Goal: Task Accomplishment & Management: Manage account settings

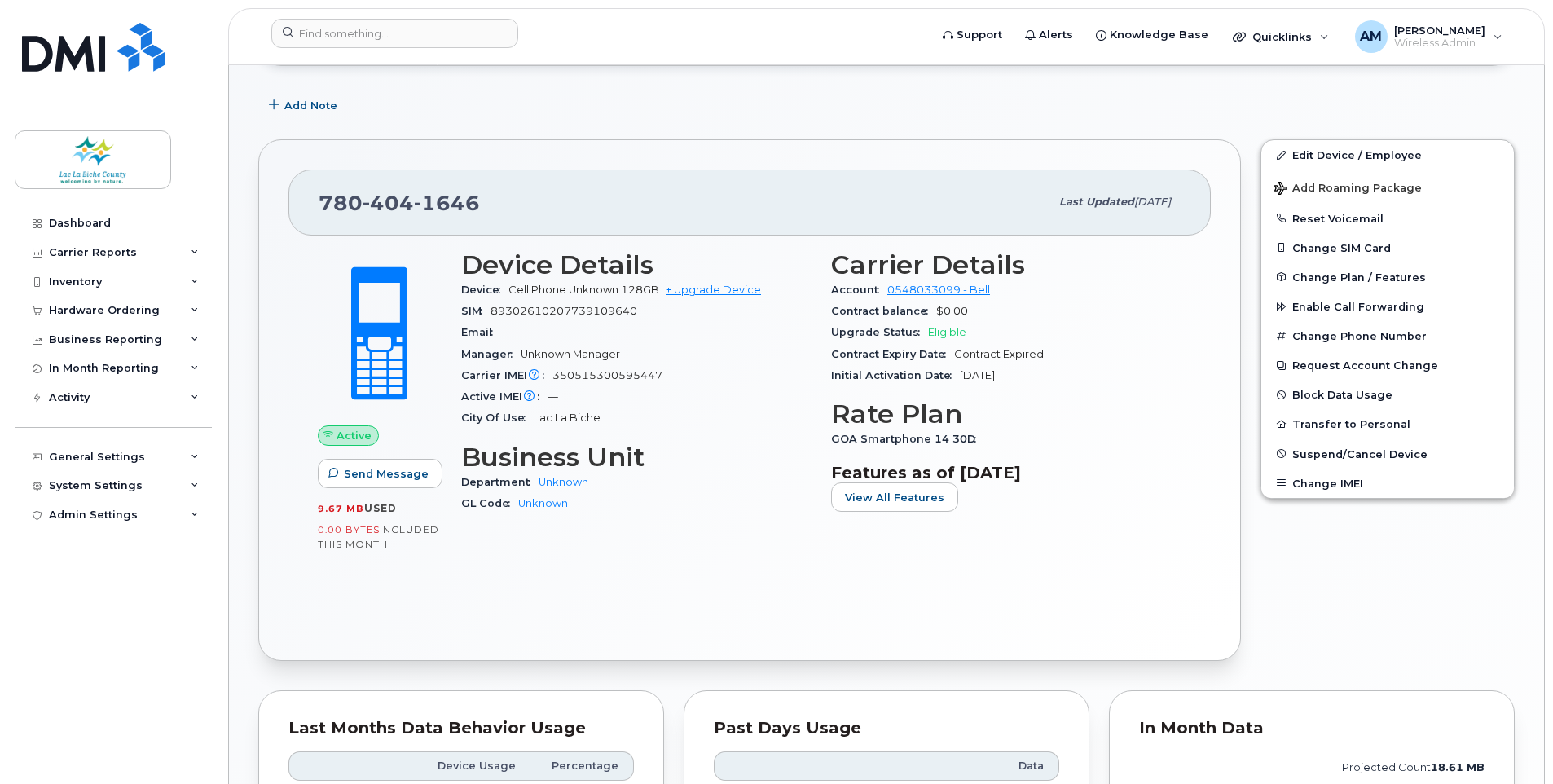
scroll to position [244, 0]
click at [1339, 153] on link "Edit Device / Employee" at bounding box center [1387, 153] width 253 height 29
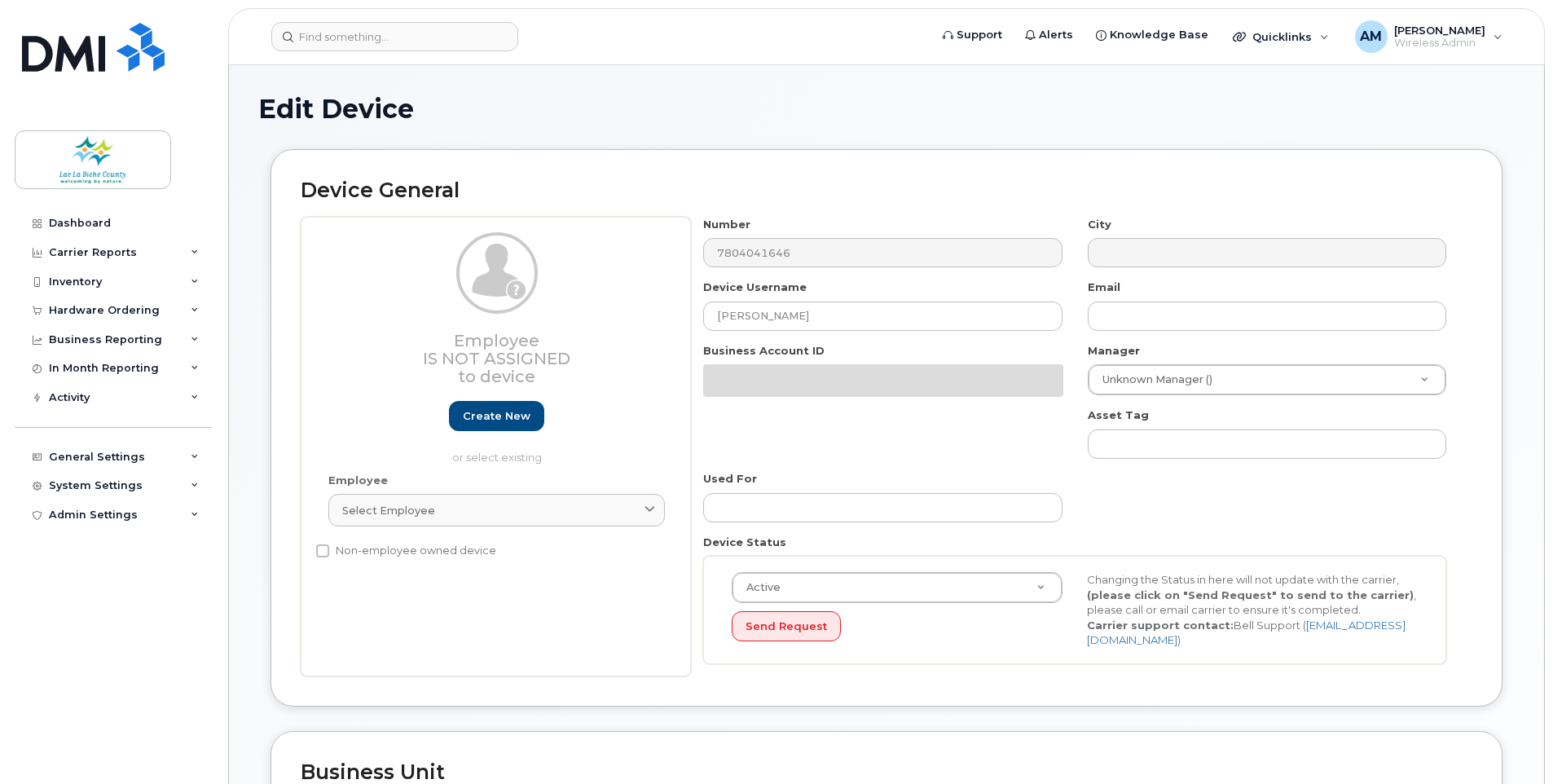
select select "10055527"
select select "10055528"
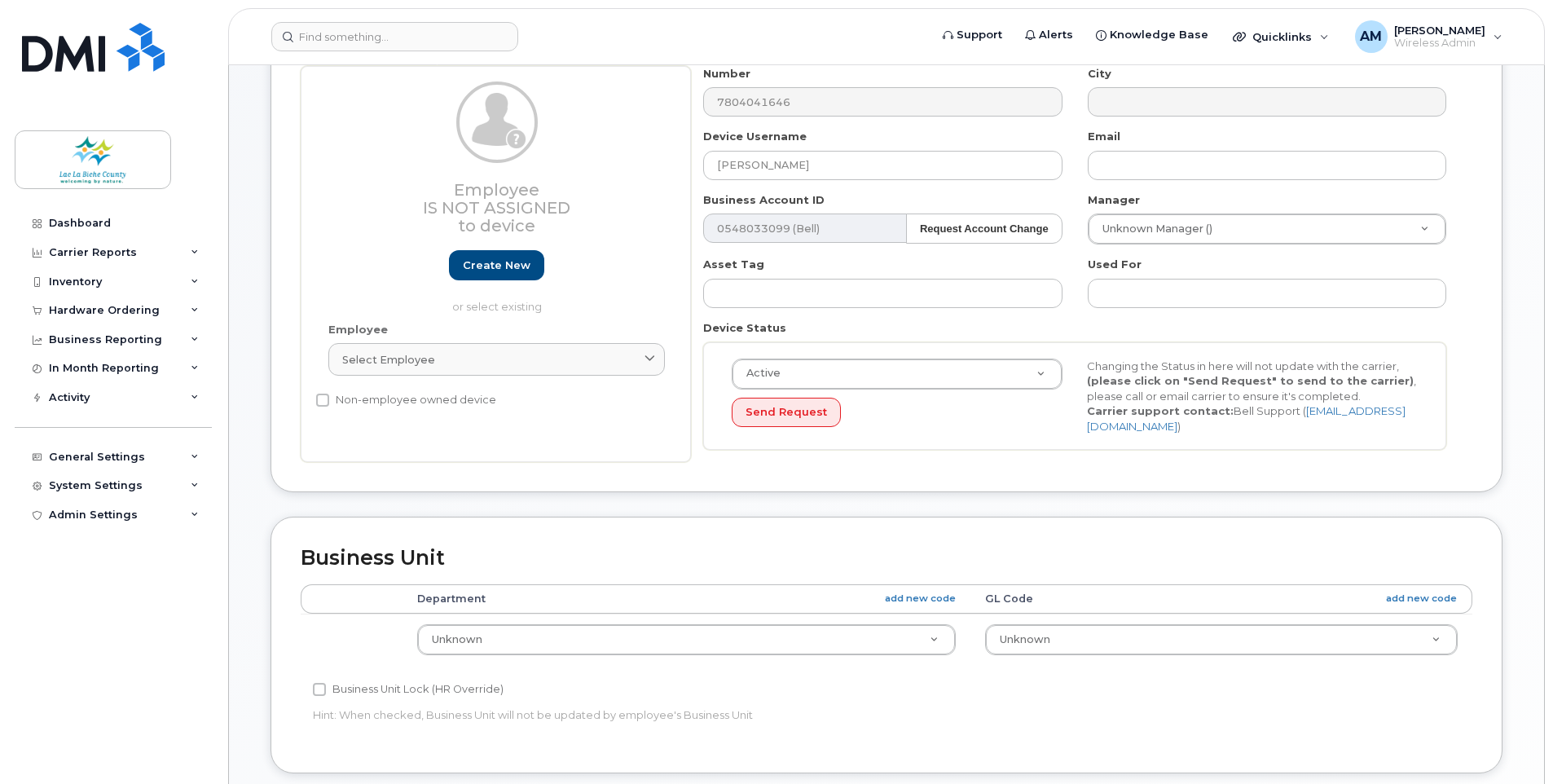
scroll to position [163, 0]
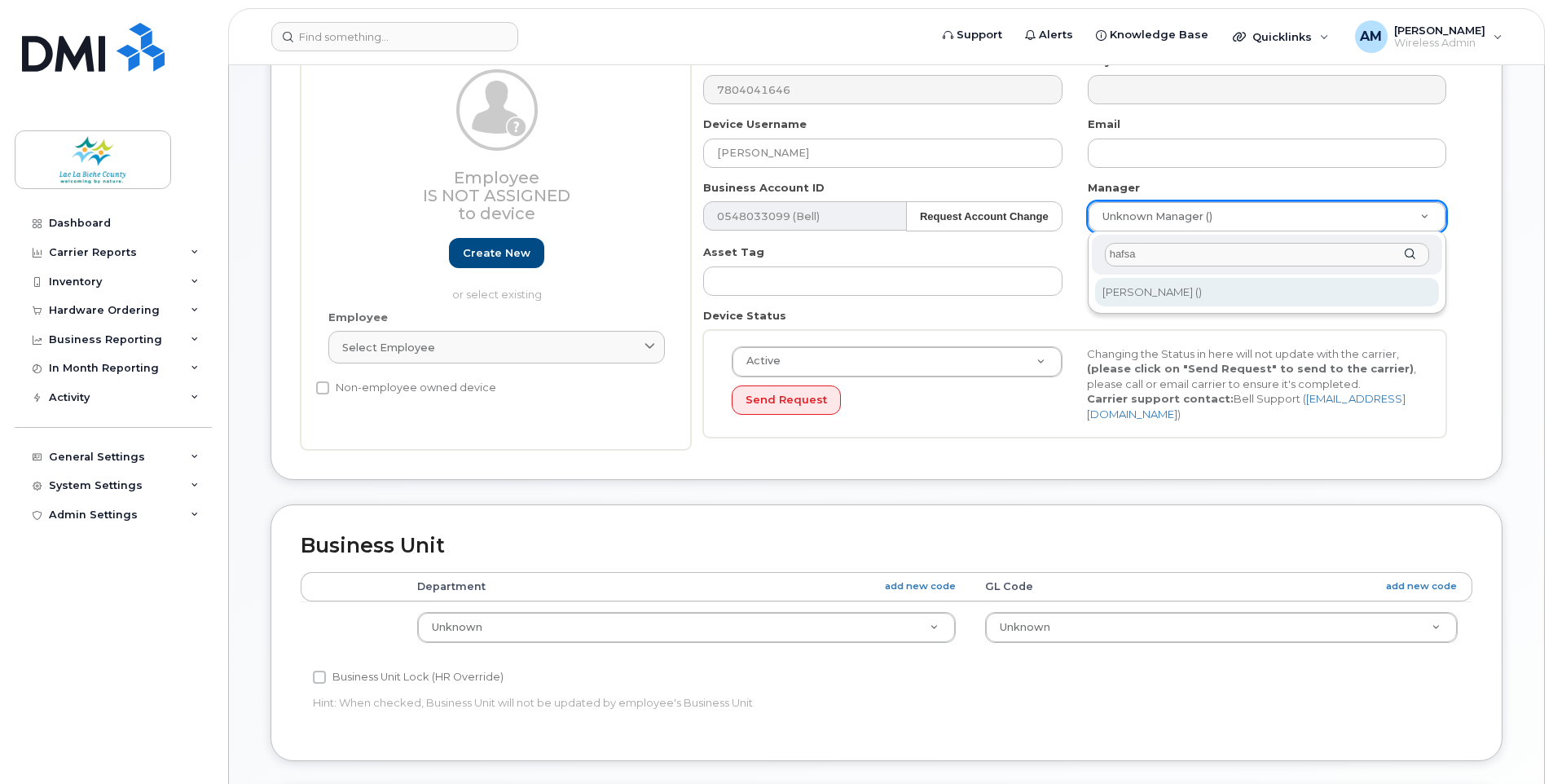
type input "hafsa"
type input "2343654"
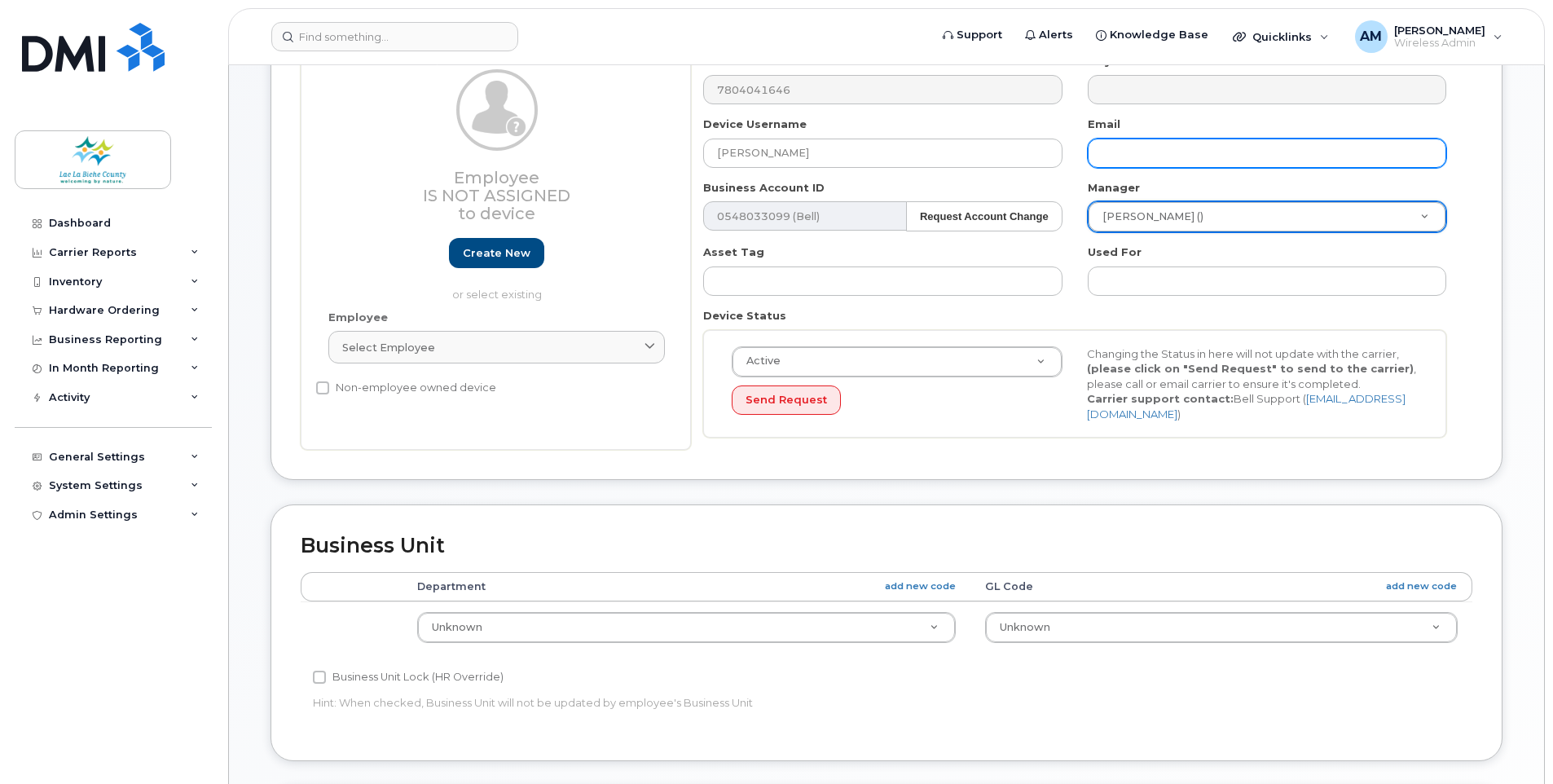
click at [1141, 156] on input "text" at bounding box center [1267, 153] width 359 height 29
type input "[PERSON_NAME][EMAIL_ADDRESS][PERSON_NAME][DOMAIN_NAME]"
click at [726, 477] on div "Device General Employee Is not assigned to device Create new or select existing…" at bounding box center [886, 233] width 1232 height 494
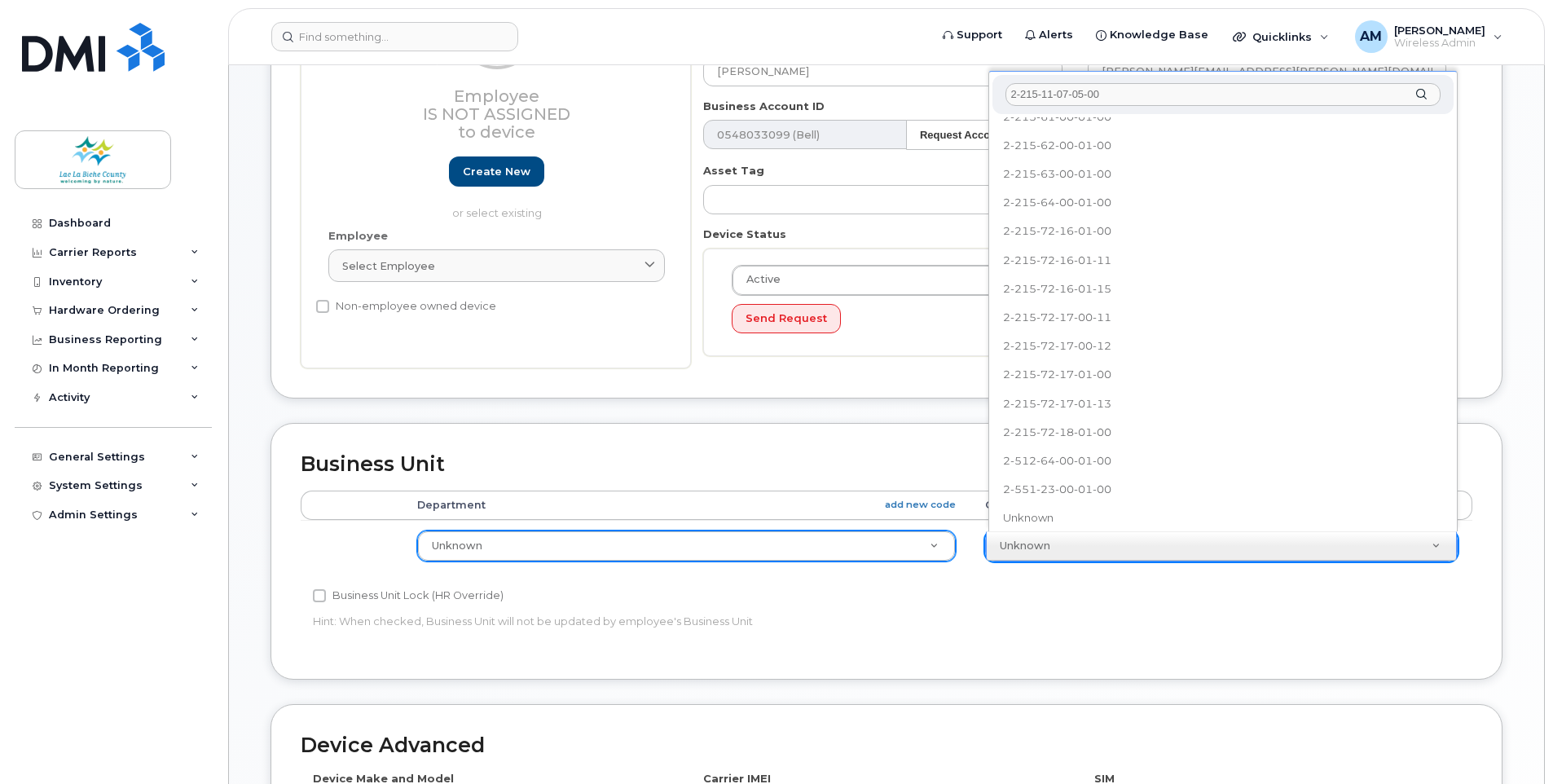
scroll to position [0, 0]
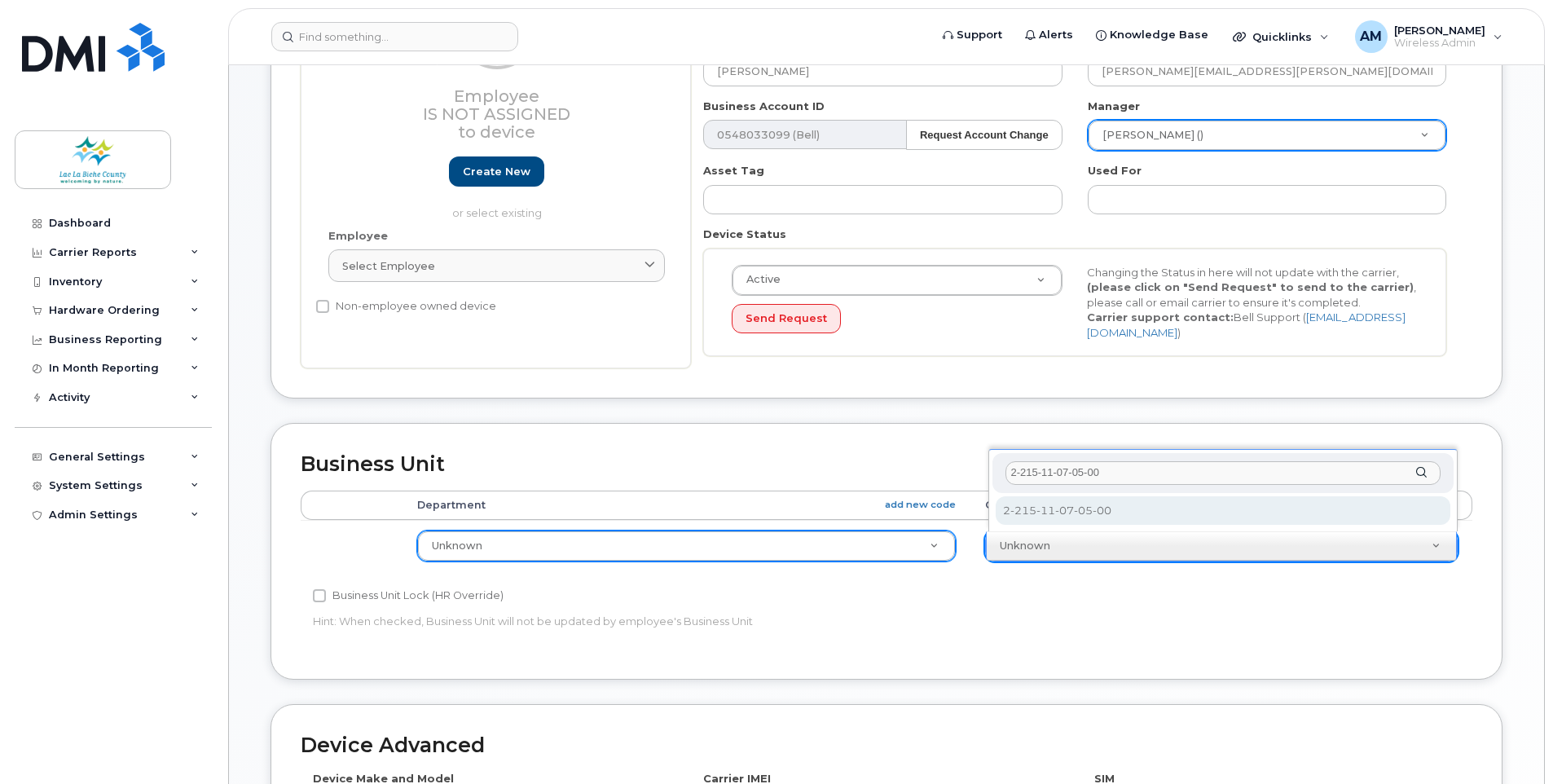
type input "2-215-11-07-05-00"
select select "11988749"
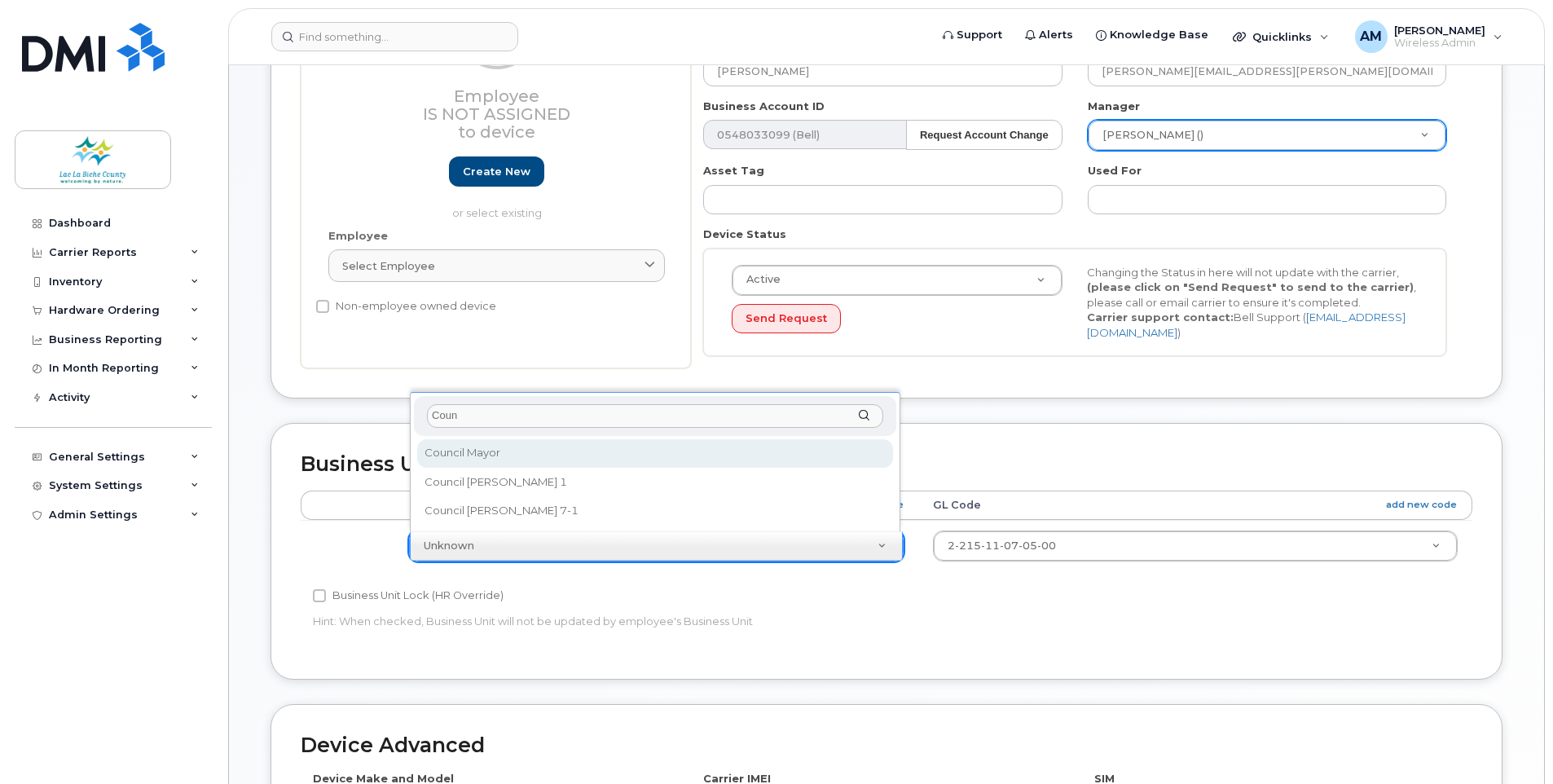
type input "Coun"
select select "10876578"
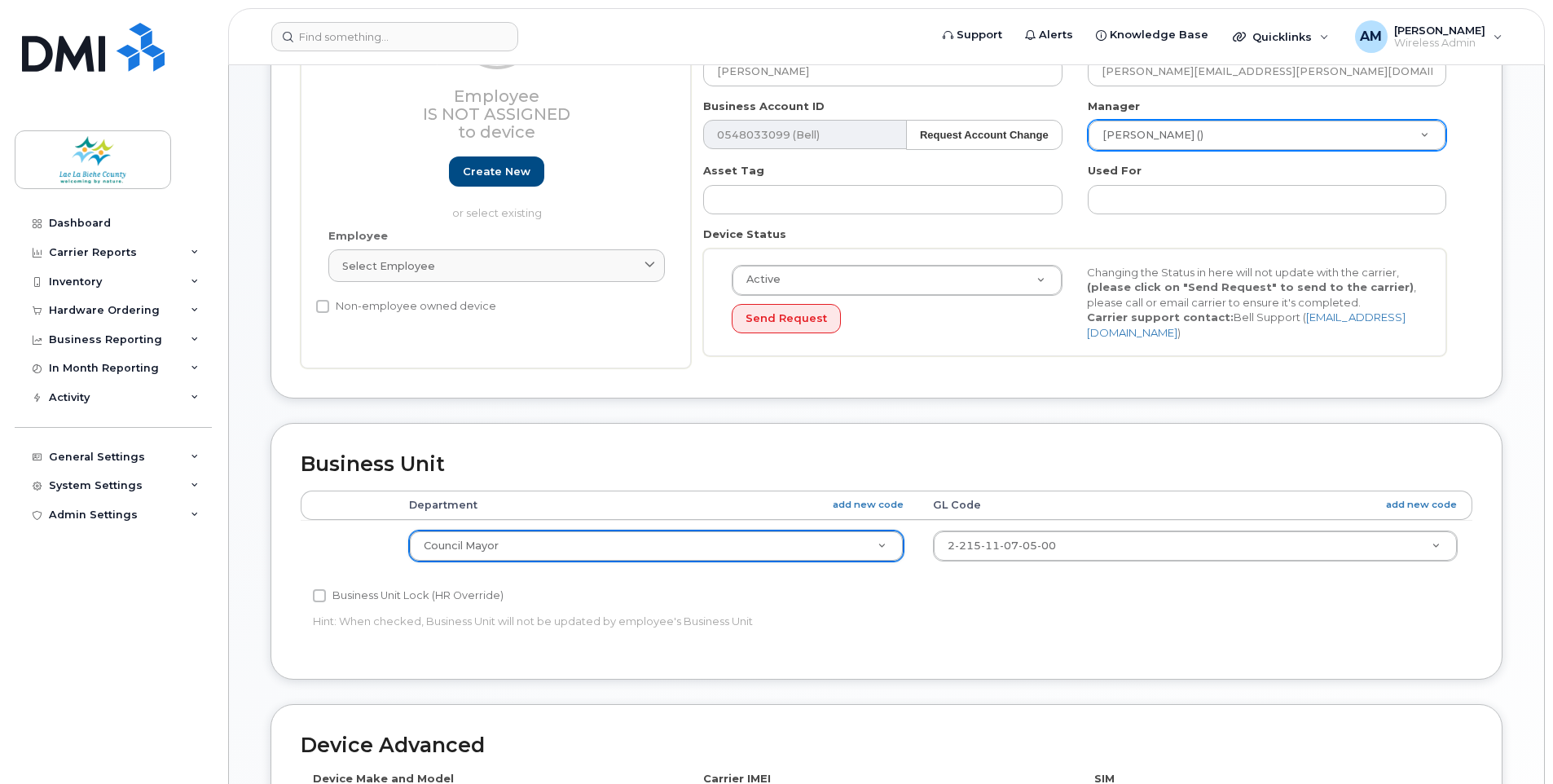
click at [998, 594] on div "Business Unit Lock (HR Override)" at bounding box center [691, 595] width 756 height 20
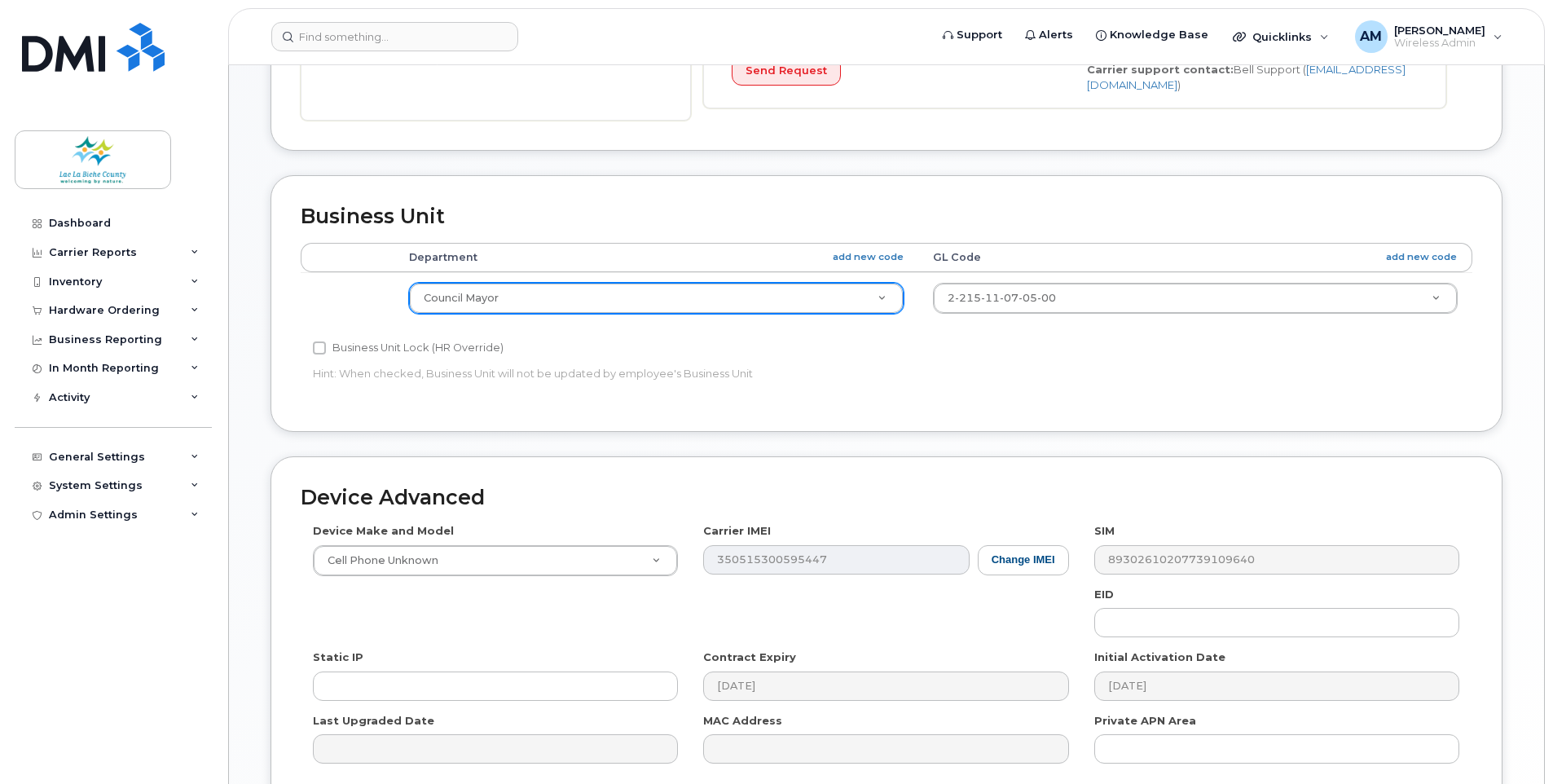
scroll to position [650, 0]
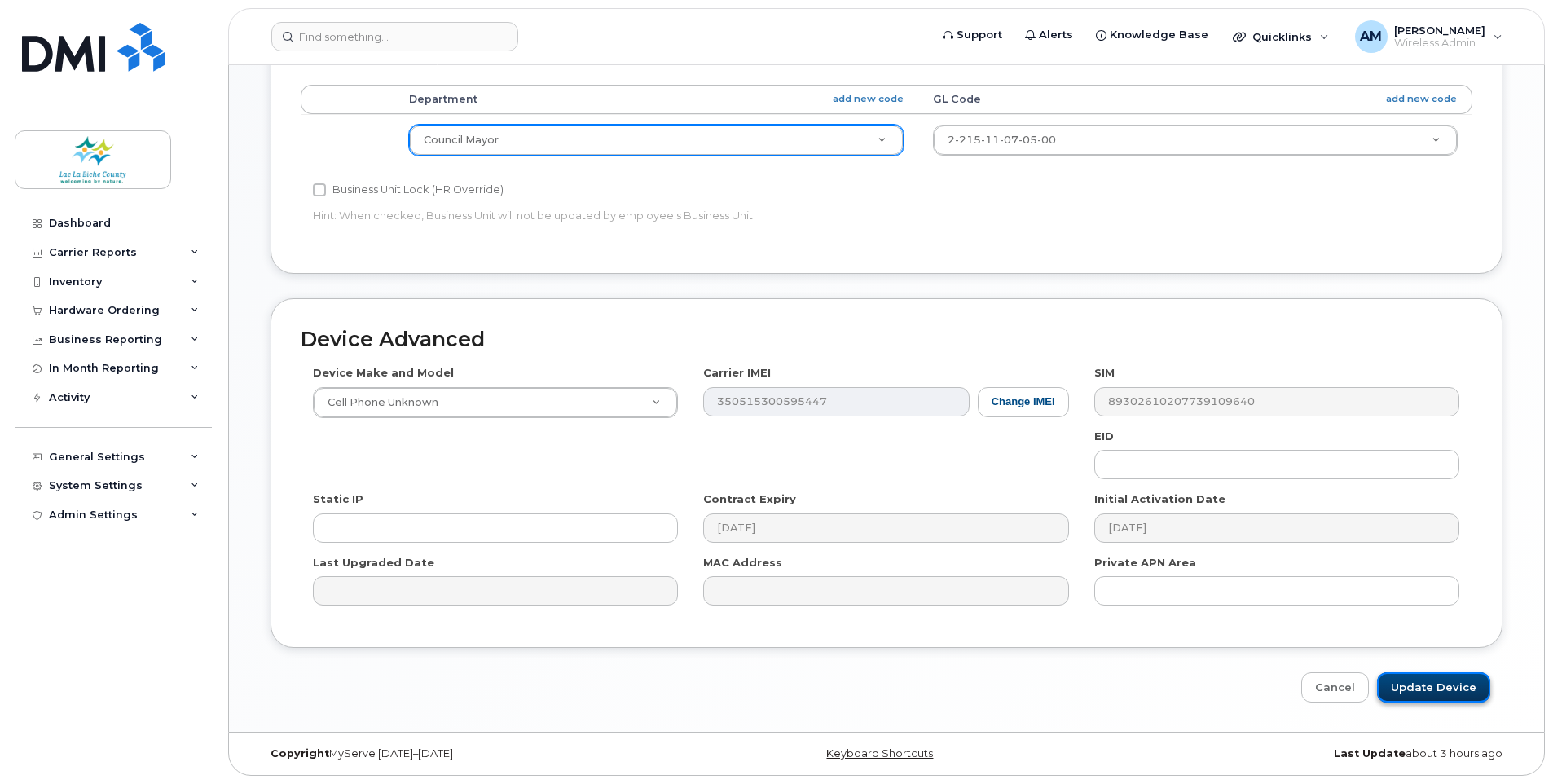
click at [1423, 690] on input "Update Device" at bounding box center [1433, 687] width 113 height 30
type input "Saving..."
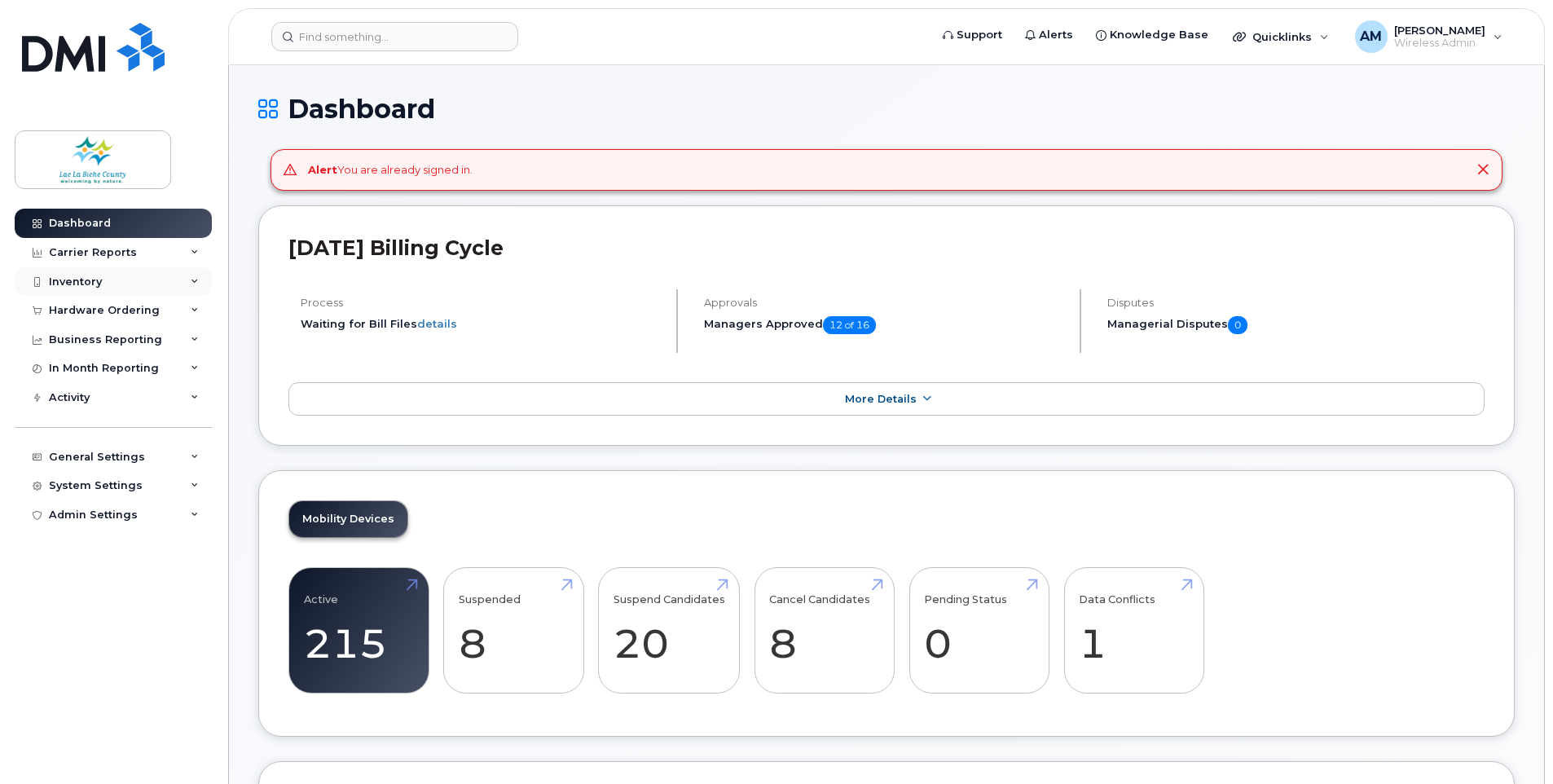
click at [102, 276] on div "Inventory" at bounding box center [113, 281] width 197 height 29
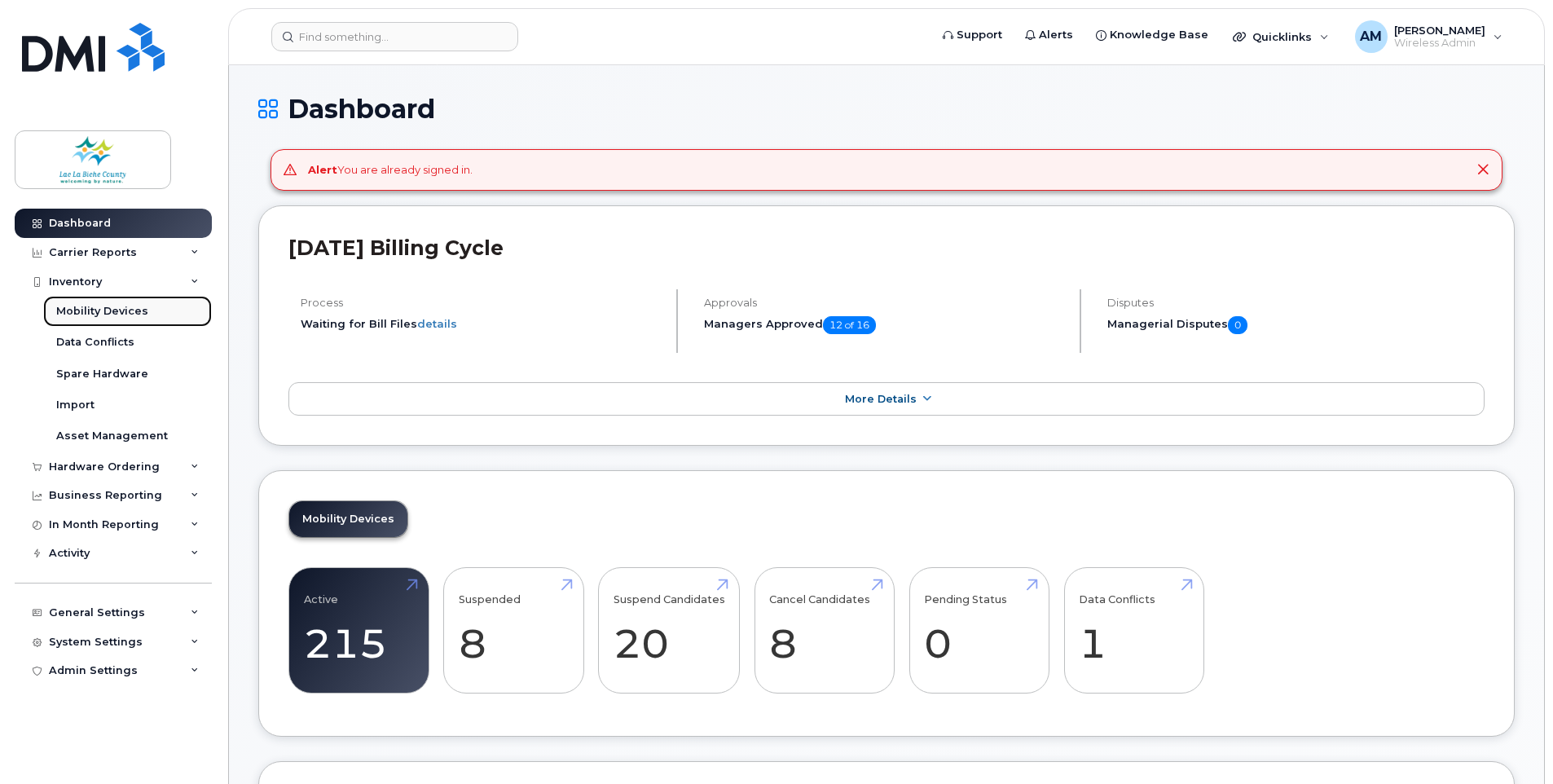
click at [92, 310] on div "Mobility Devices" at bounding box center [102, 310] width 92 height 14
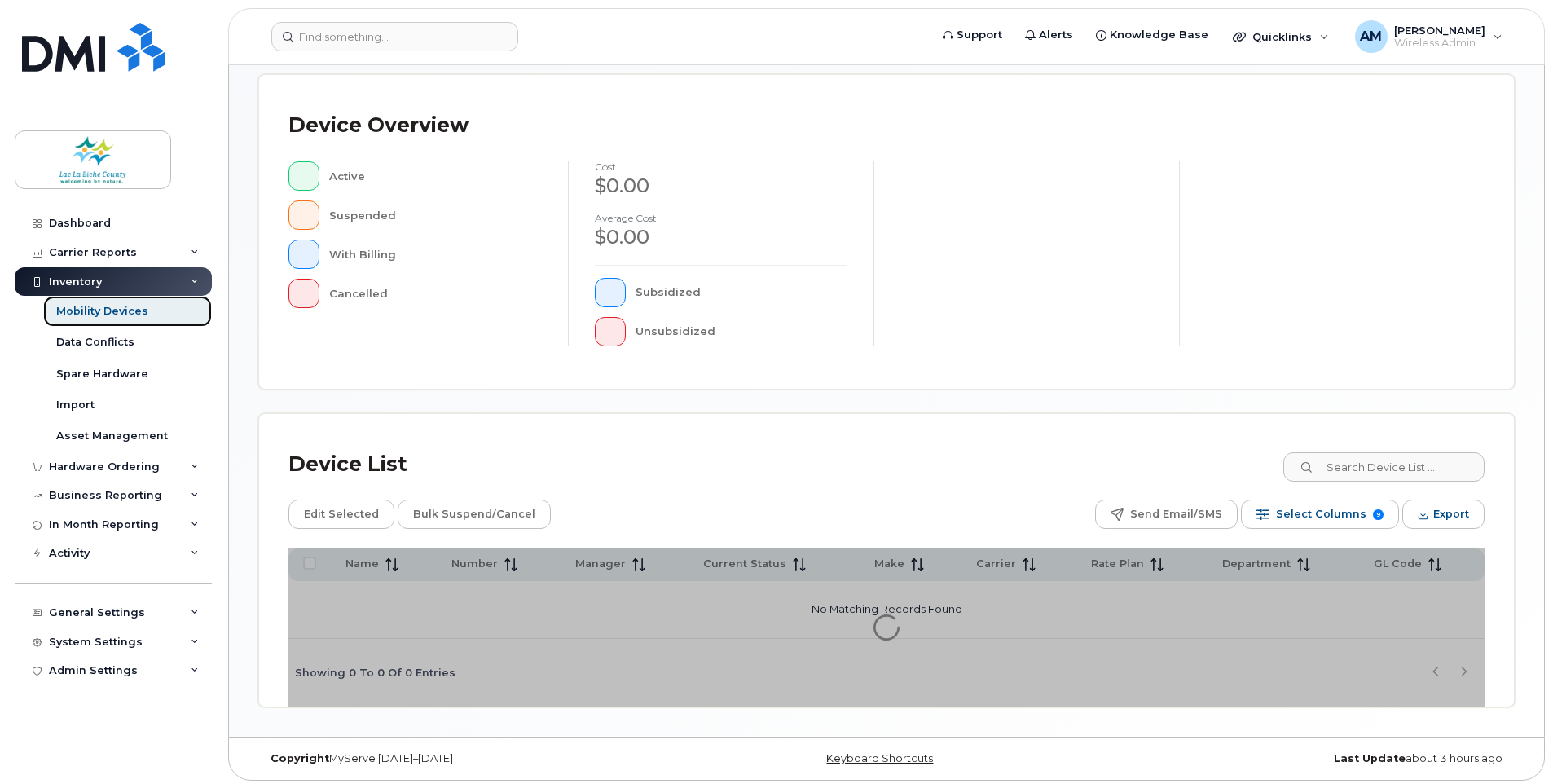
scroll to position [337, 0]
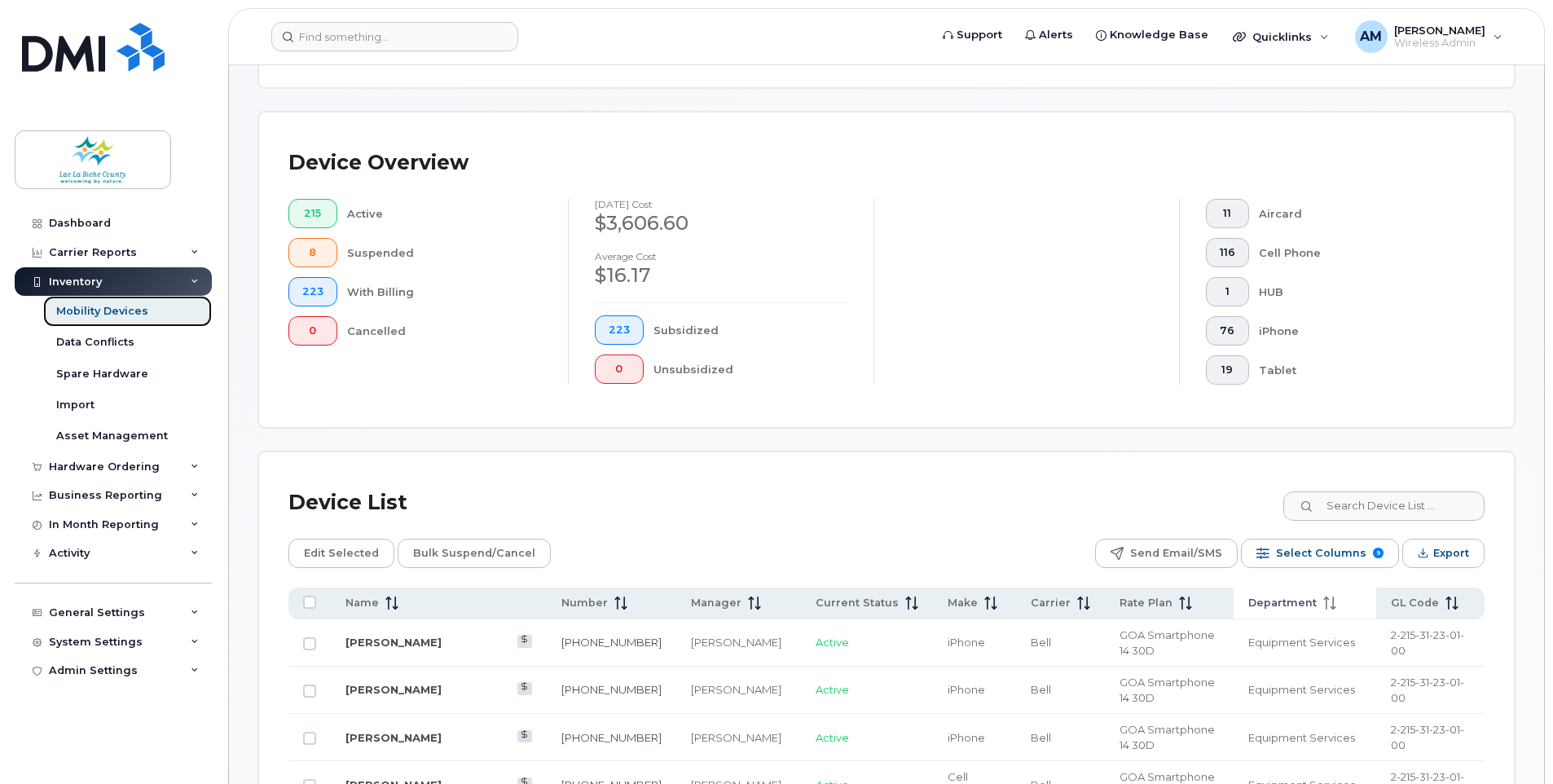
scroll to position [380, 0]
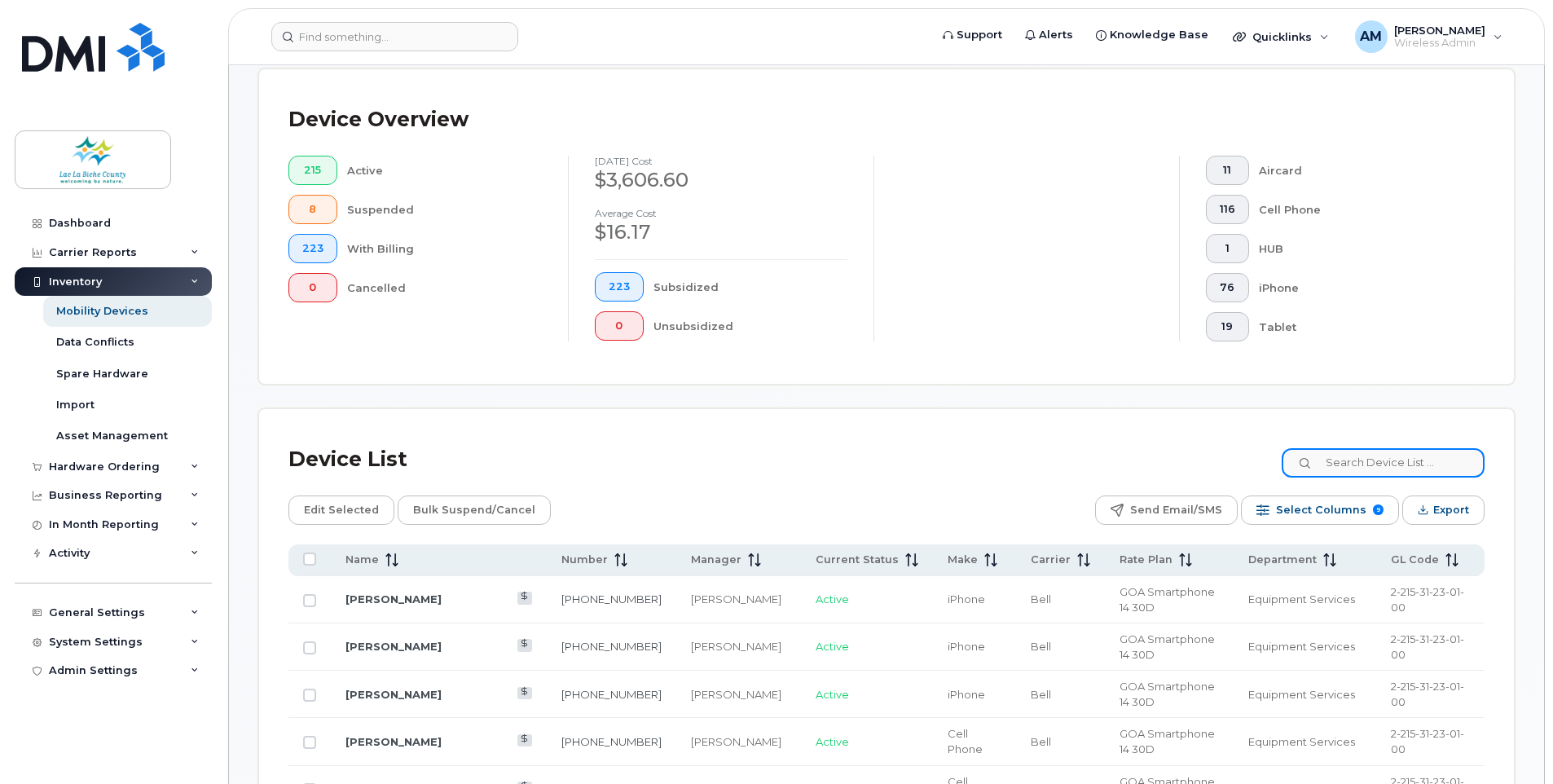
click at [1358, 462] on input at bounding box center [1383, 463] width 203 height 29
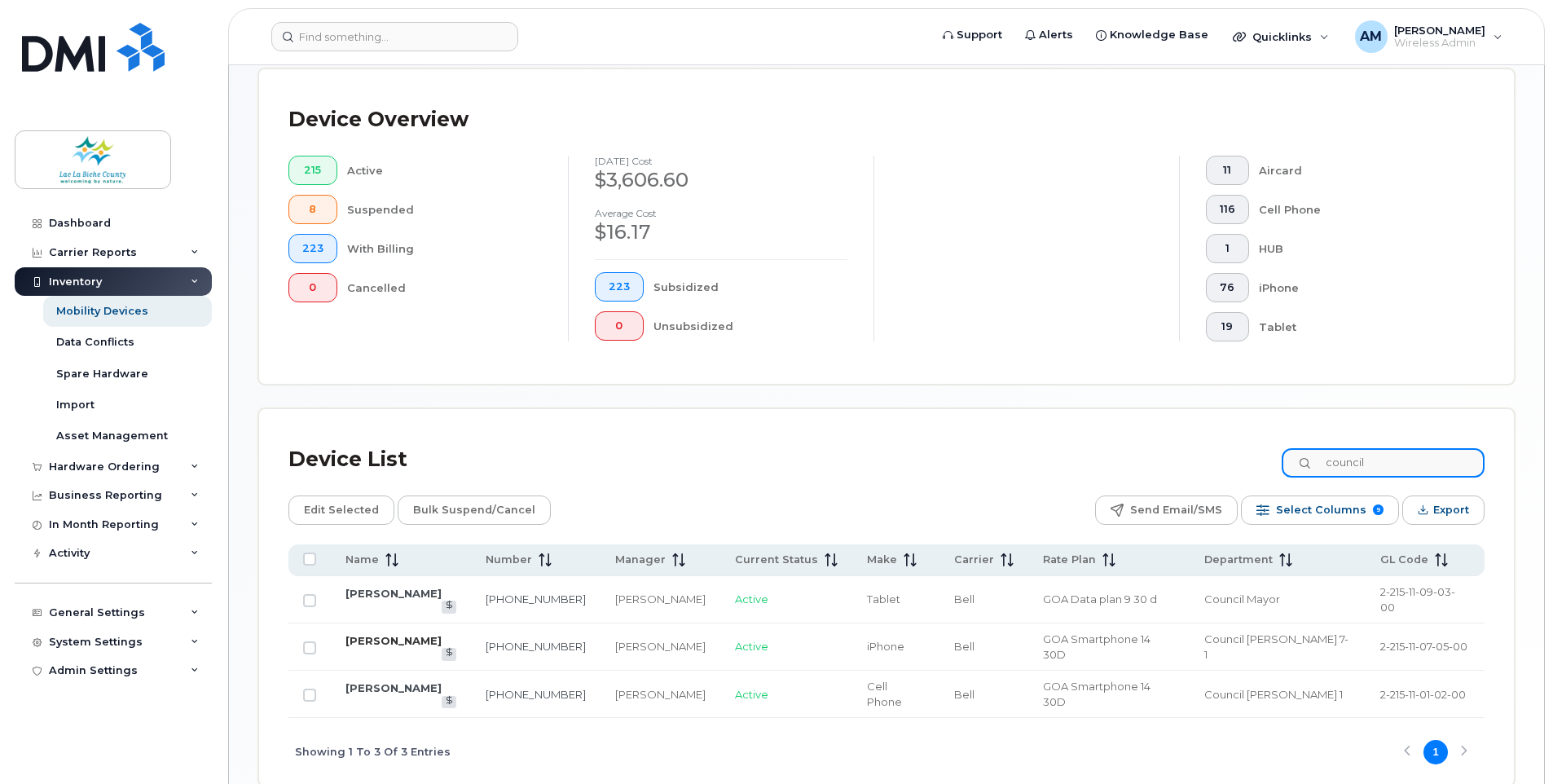
type input "council"
click at [397, 633] on link "John Mondal" at bounding box center [393, 639] width 96 height 13
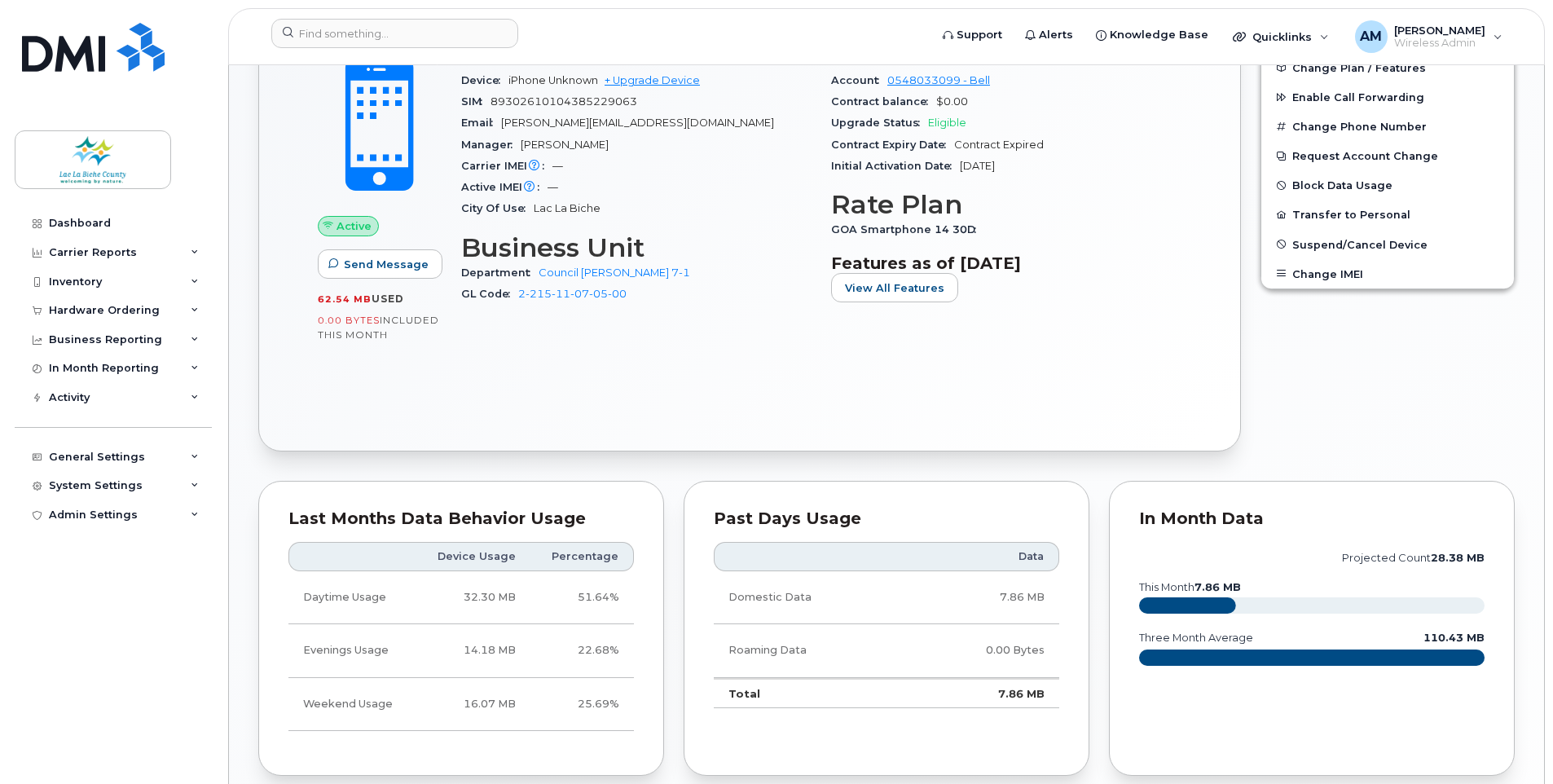
scroll to position [489, 0]
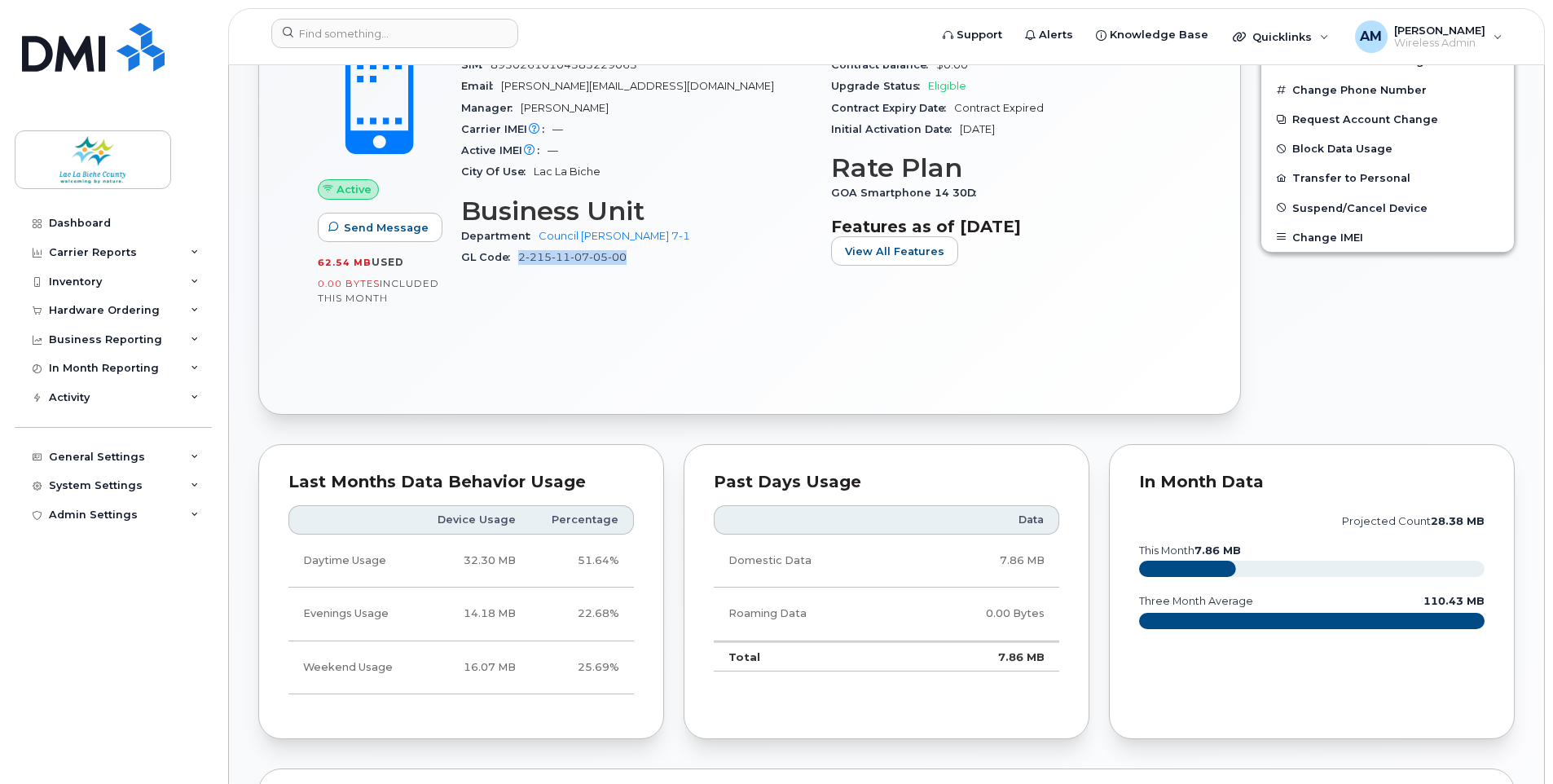
drag, startPoint x: 591, startPoint y: 259, endPoint x: 521, endPoint y: 259, distance: 70.0
click at [521, 259] on div "GL Code 2-215-11-07-05-00" at bounding box center [636, 257] width 350 height 21
copy link "2-215-11-07-05-00"
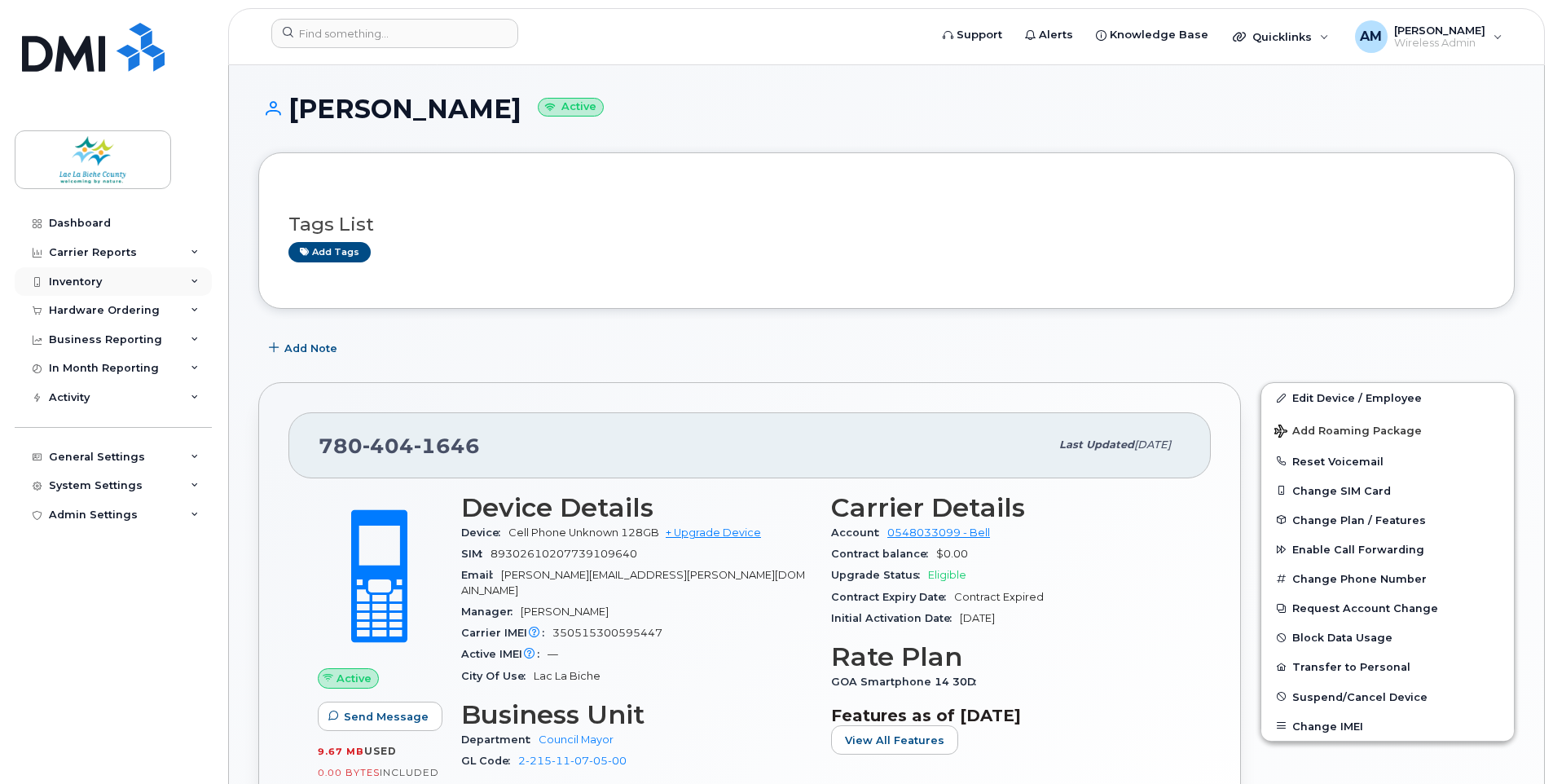
click at [77, 281] on div "Inventory" at bounding box center [75, 281] width 53 height 13
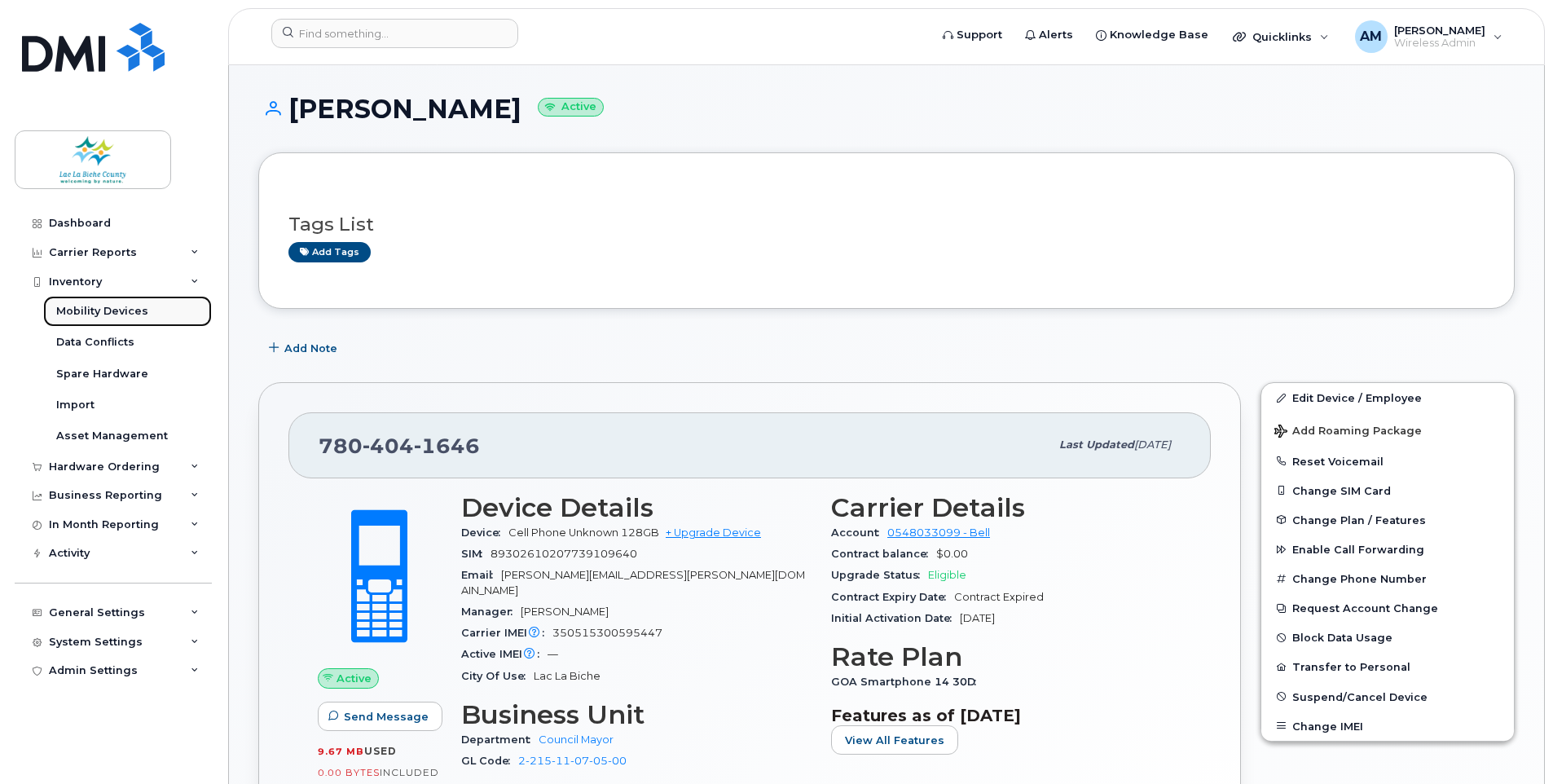
click at [82, 307] on div "Mobility Devices" at bounding box center [102, 310] width 92 height 14
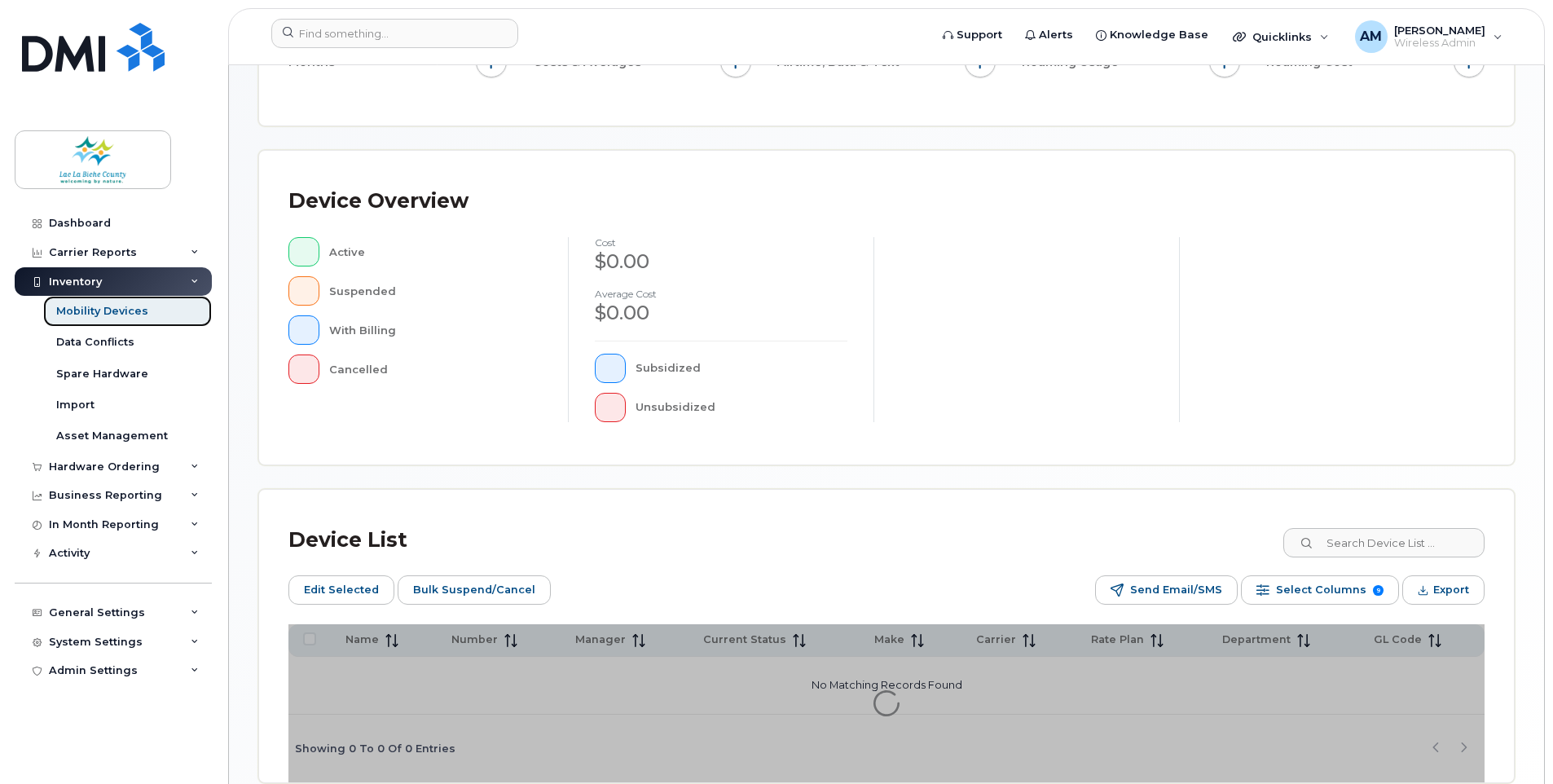
scroll to position [326, 0]
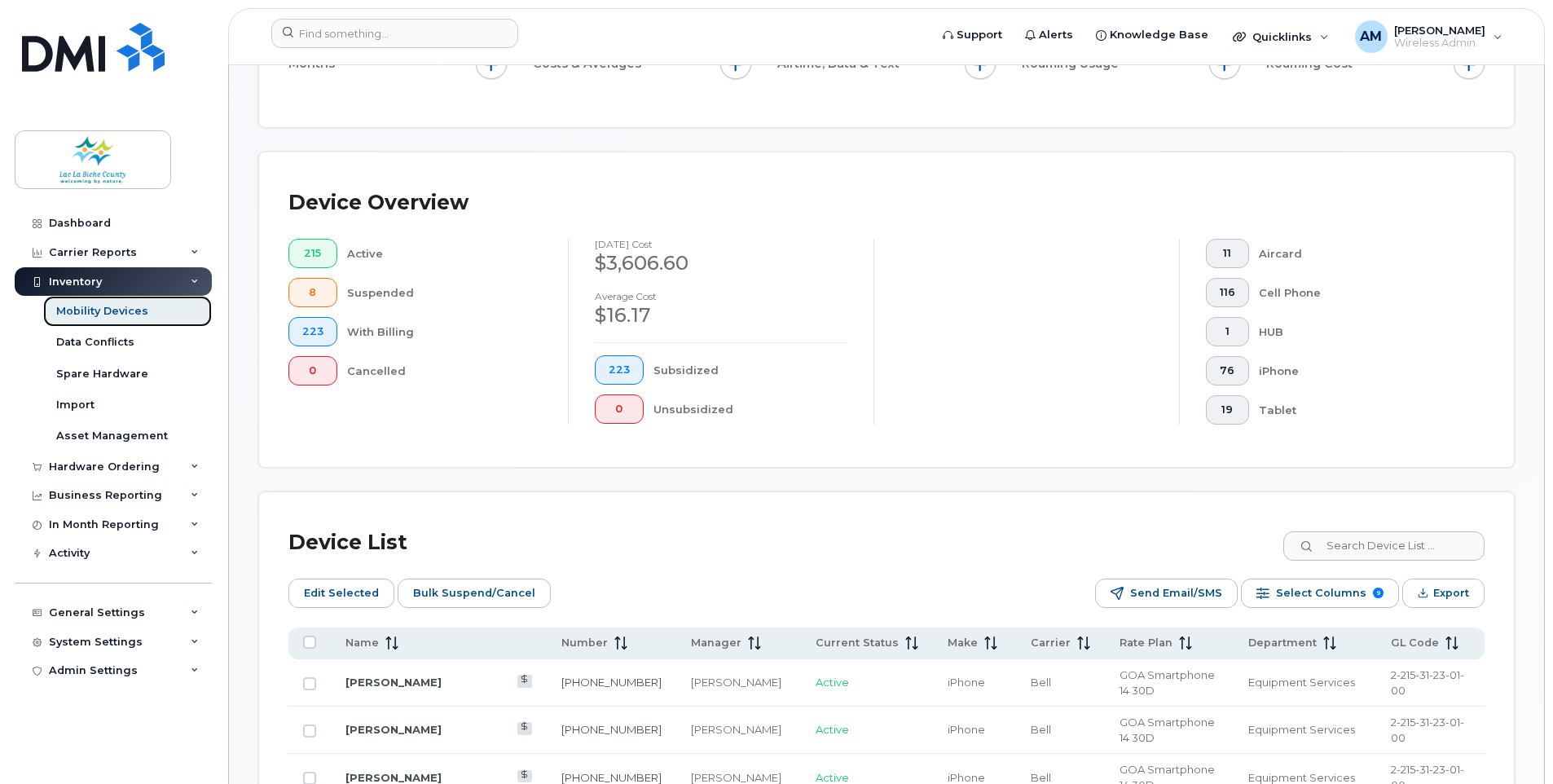
scroll to position [369, 0]
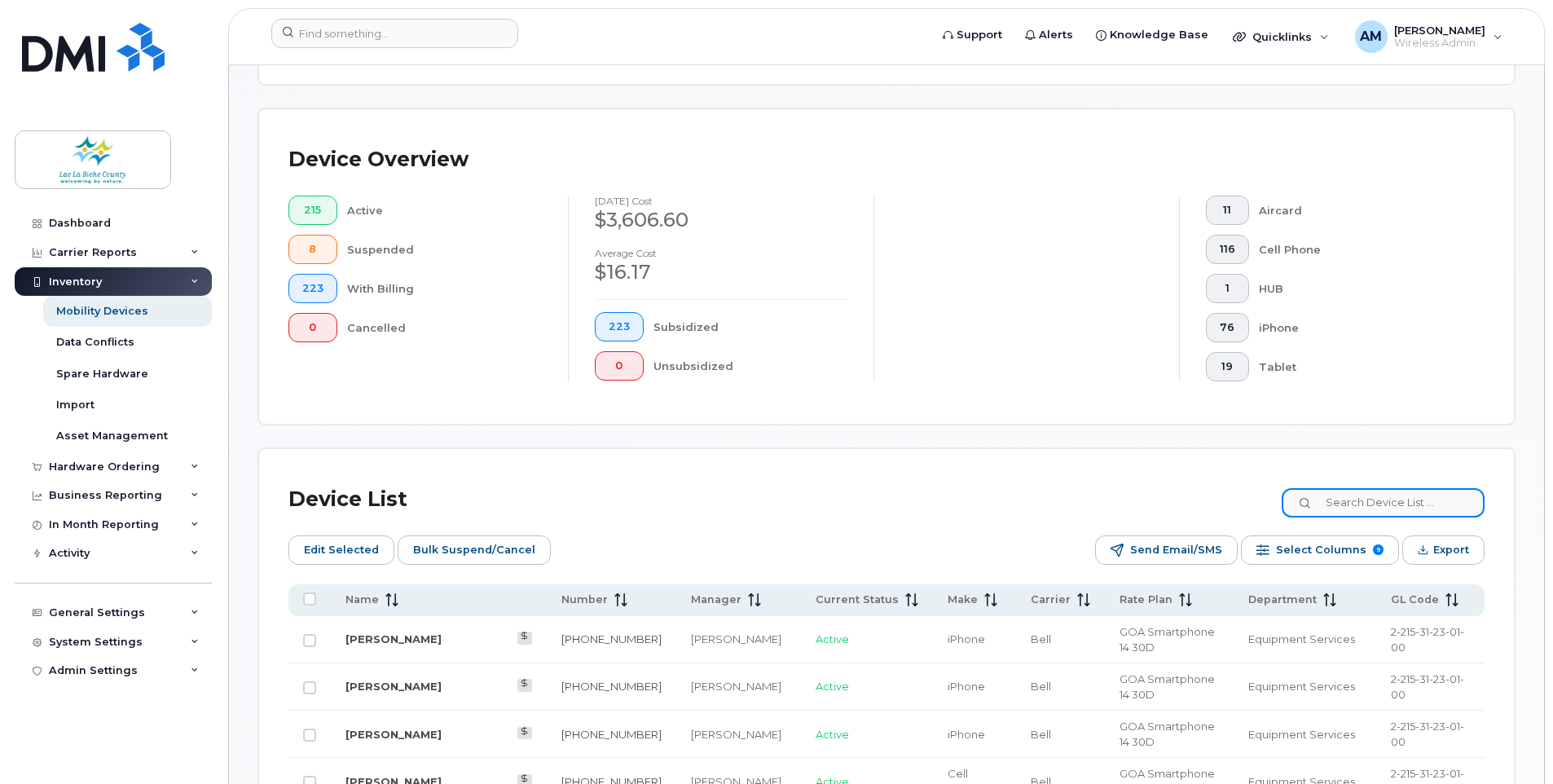
click at [1444, 500] on input at bounding box center [1383, 503] width 203 height 29
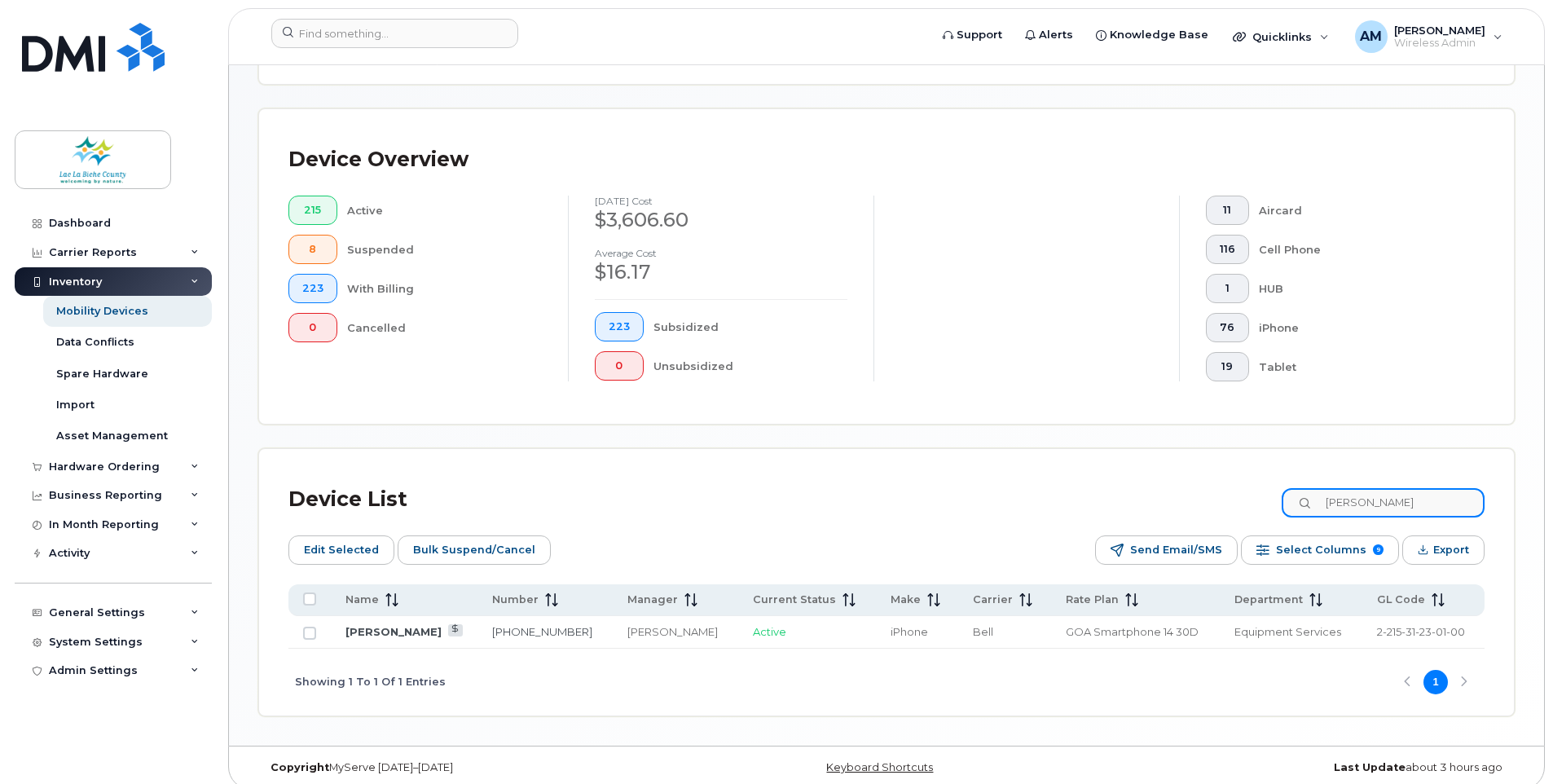
type input "[PERSON_NAME]"
